Goal: Check status: Check status

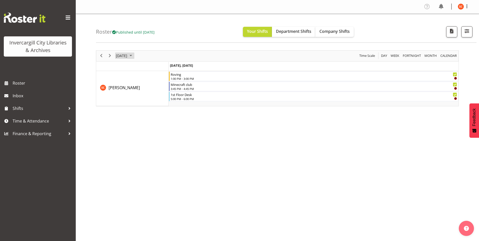
click at [128, 58] on span "[DATE]" at bounding box center [121, 56] width 12 height 6
click at [164, 130] on button "[DATE]" at bounding box center [164, 130] width 17 height 7
click at [128, 59] on span "[DATE]" at bounding box center [121, 56] width 12 height 6
click at [163, 130] on button "[DATE]" at bounding box center [164, 130] width 17 height 7
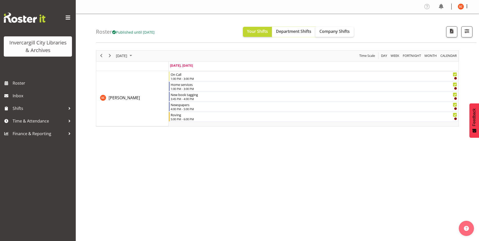
click at [301, 29] on span "Department Shifts" at bounding box center [293, 32] width 35 height 6
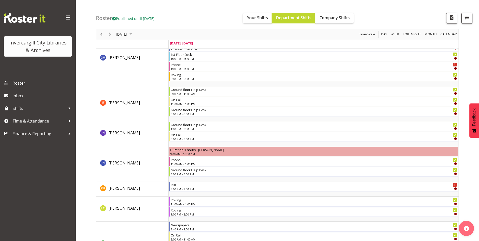
scroll to position [152, 0]
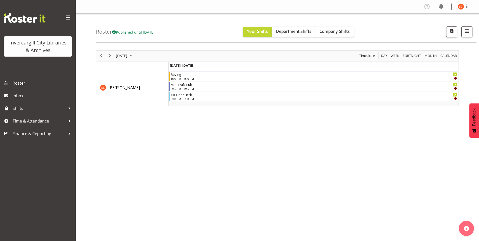
click at [135, 59] on div "[DATE]" at bounding box center [124, 56] width 21 height 11
click at [167, 133] on button "[DATE]" at bounding box center [164, 130] width 17 height 7
